Goal: Transaction & Acquisition: Purchase product/service

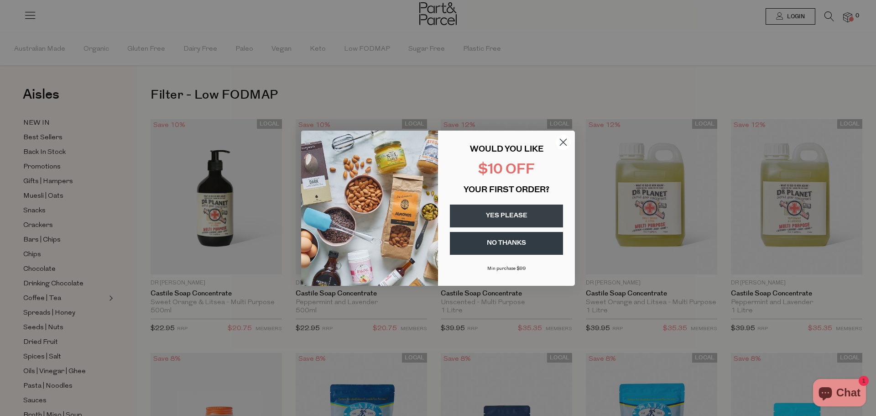
click at [559, 141] on circle "Close dialog" at bounding box center [563, 141] width 15 height 15
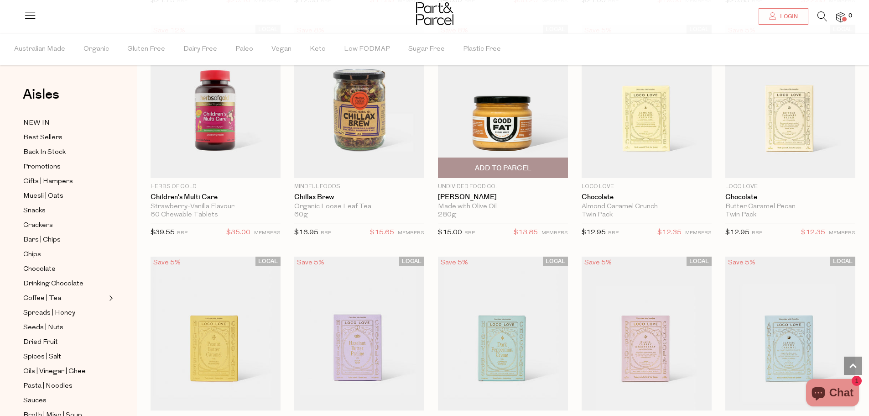
scroll to position [1141, 0]
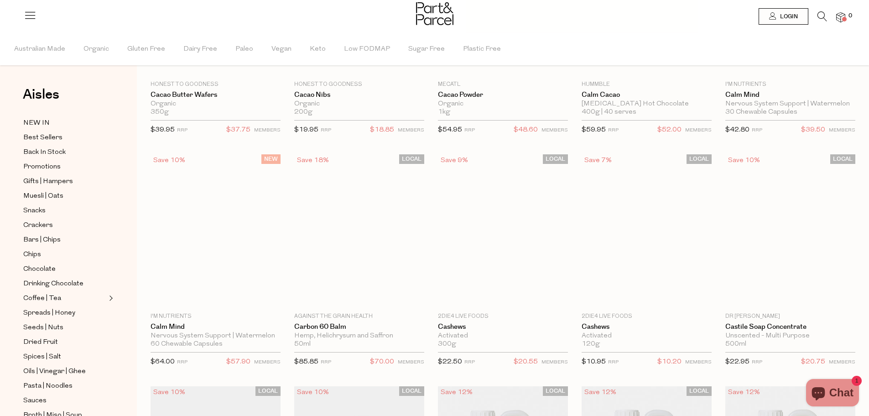
drag, startPoint x: 864, startPoint y: 241, endPoint x: 867, endPoint y: 129, distance: 112.8
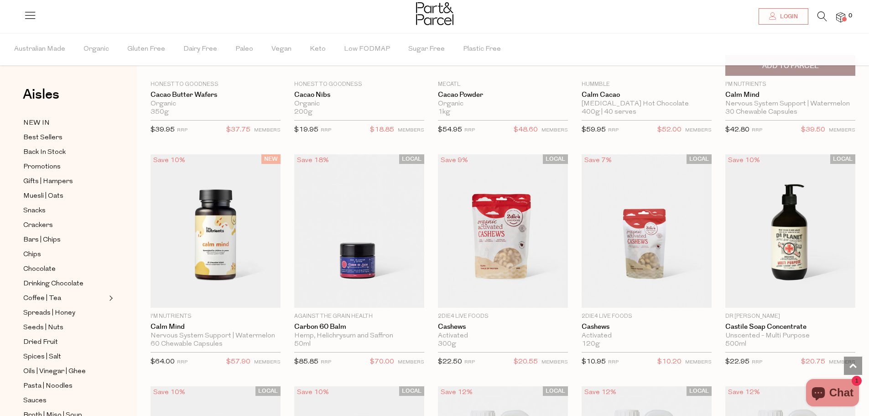
scroll to position [1839, 0]
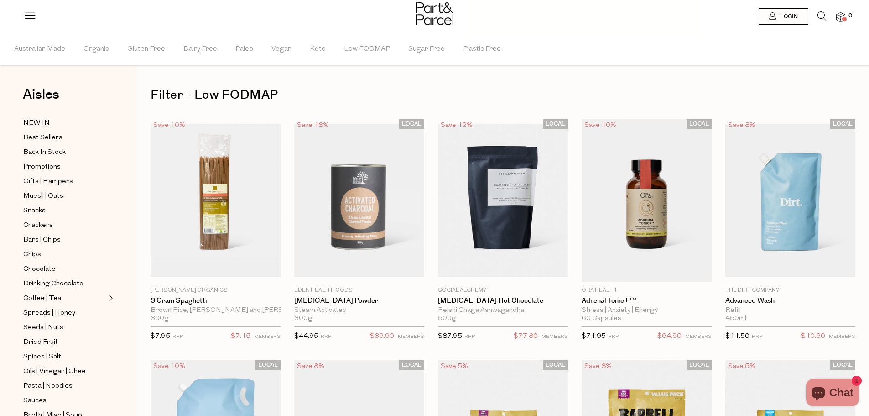
drag, startPoint x: 861, startPoint y: 226, endPoint x: 867, endPoint y: 83, distance: 143.0
click at [369, 46] on span "Low FODMAP" at bounding box center [367, 49] width 46 height 32
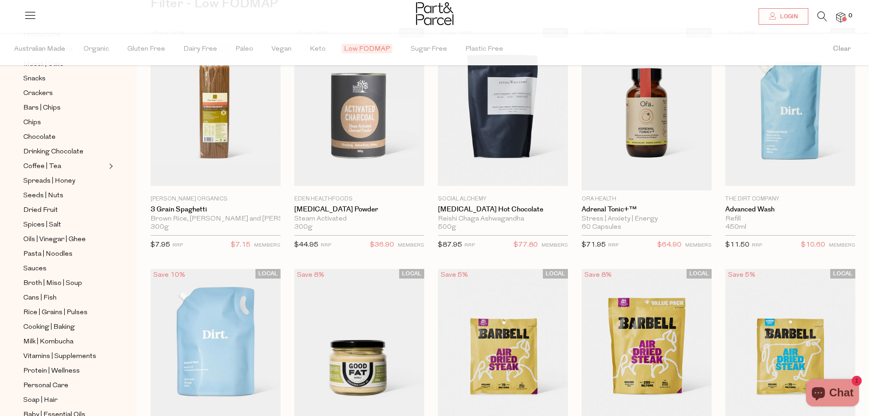
scroll to position [128, 0]
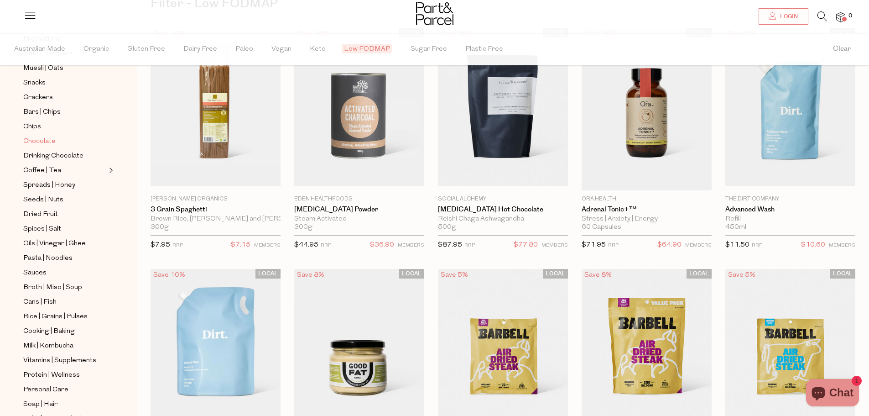
click at [46, 136] on span "Chocolate" at bounding box center [39, 141] width 32 height 11
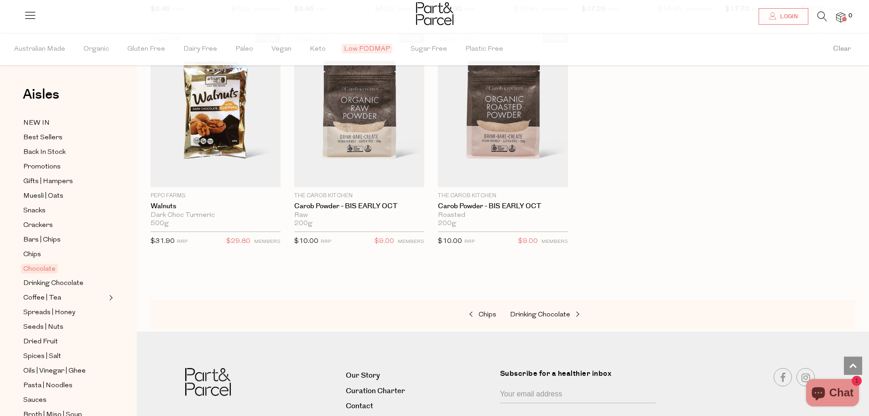
scroll to position [1344, 0]
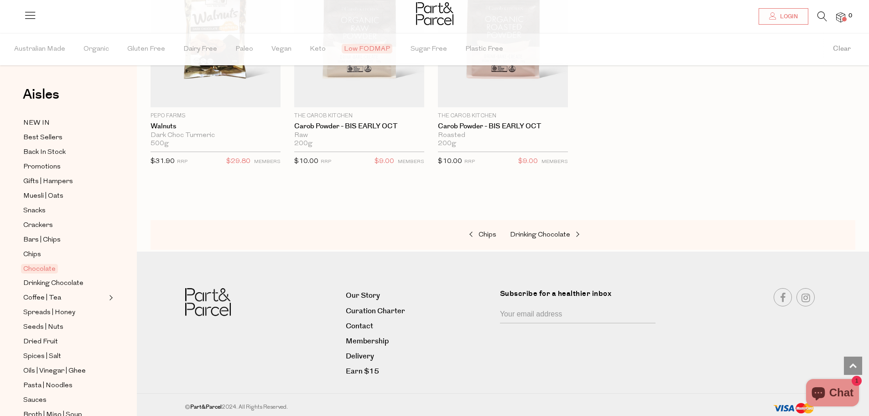
drag, startPoint x: 656, startPoint y: 149, endPoint x: 616, endPoint y: 30, distance: 125.3
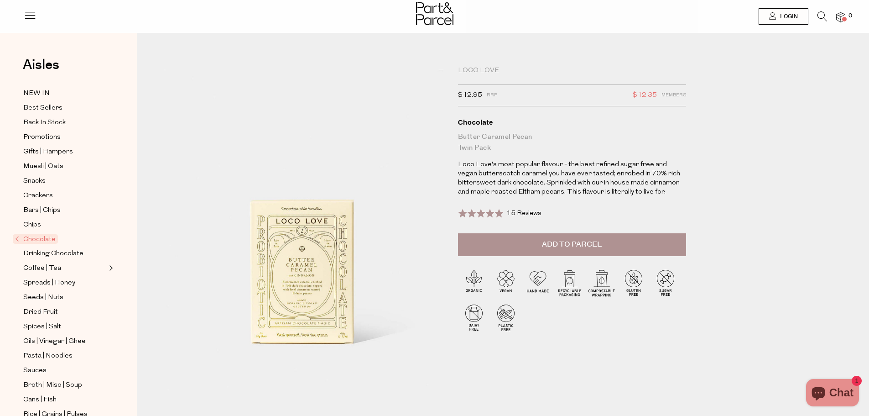
click at [508, 212] on span "15 Reviews" at bounding box center [524, 213] width 35 height 7
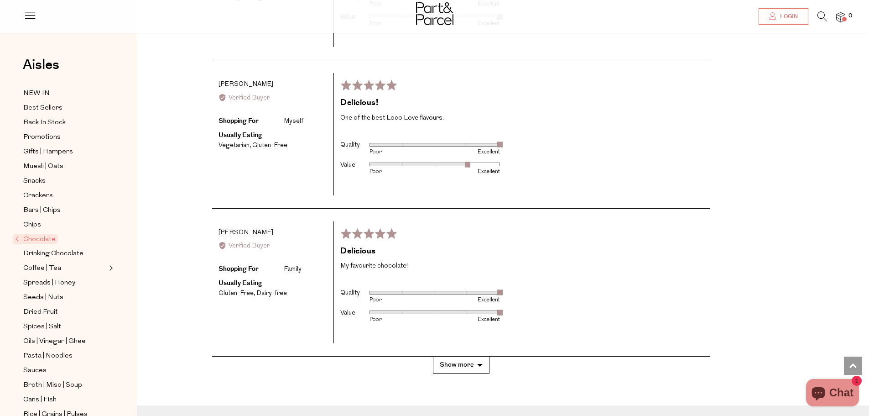
scroll to position [2028, 0]
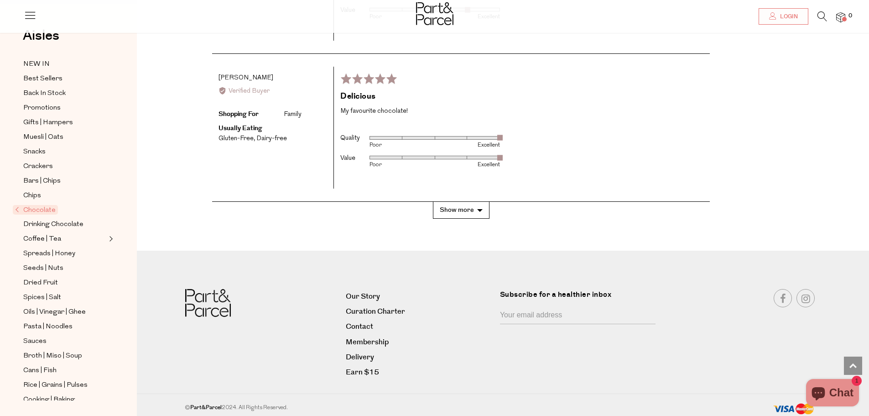
click at [477, 209] on button "Show more" at bounding box center [461, 210] width 57 height 17
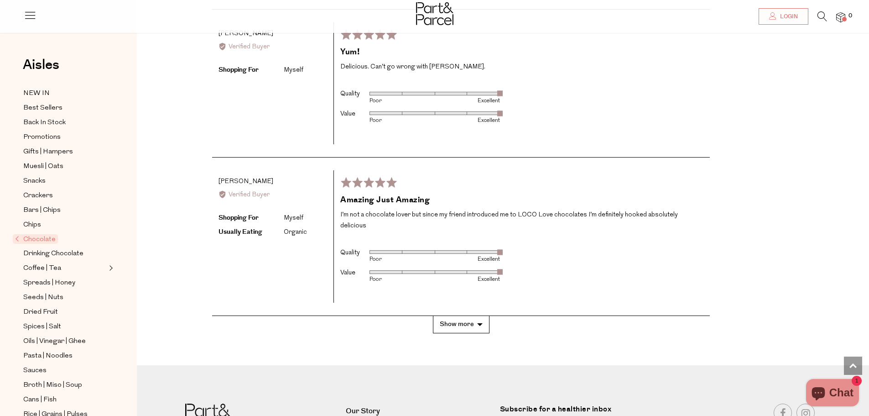
scroll to position [2713, 0]
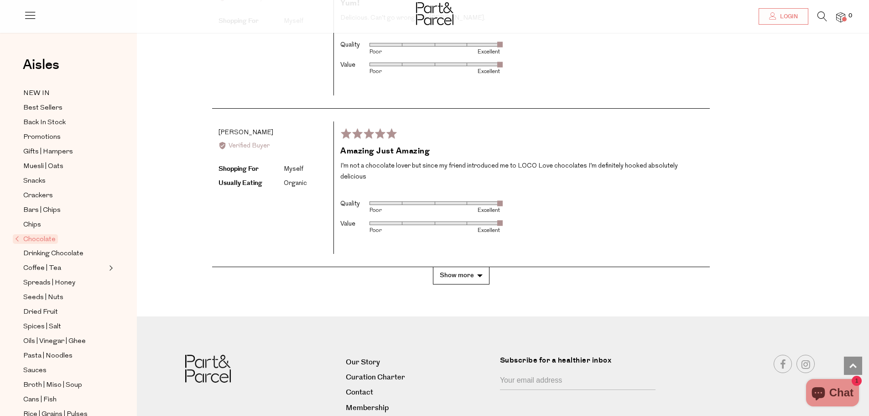
click at [485, 267] on button "Show more" at bounding box center [461, 275] width 57 height 17
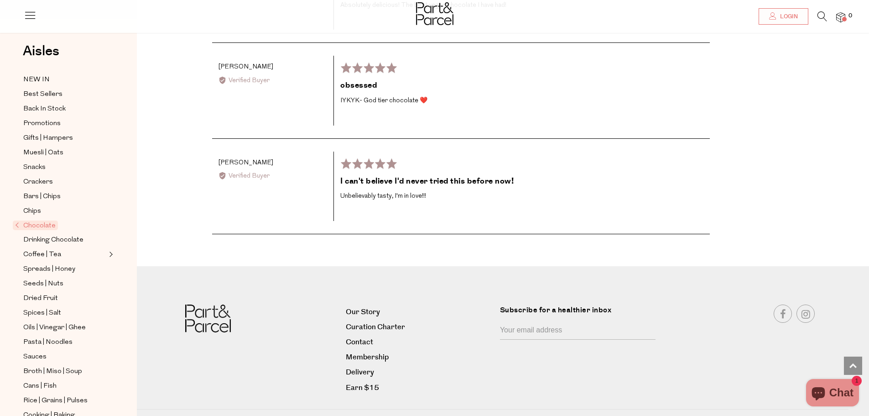
scroll to position [3333, 0]
